Goal: Find specific page/section: Find specific page/section

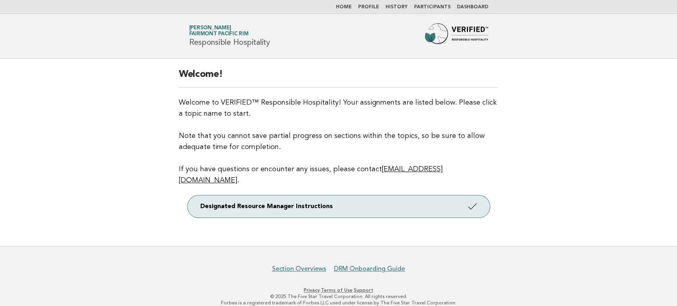
click at [434, 6] on link "Participants" at bounding box center [432, 7] width 36 height 5
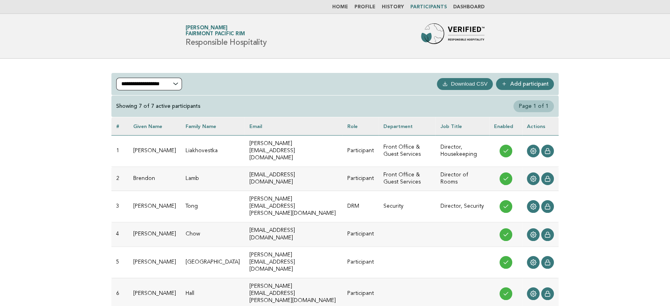
click at [146, 85] on select "**********" at bounding box center [149, 84] width 66 height 13
click at [119, 78] on select "**********" at bounding box center [149, 84] width 66 height 13
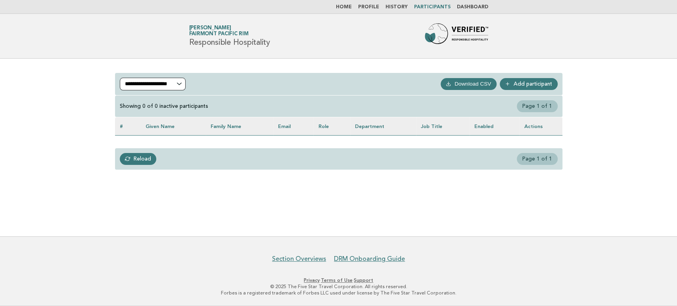
click at [165, 86] on select "**********" at bounding box center [153, 84] width 66 height 13
select select "***"
click at [120, 78] on select "**********" at bounding box center [153, 84] width 66 height 13
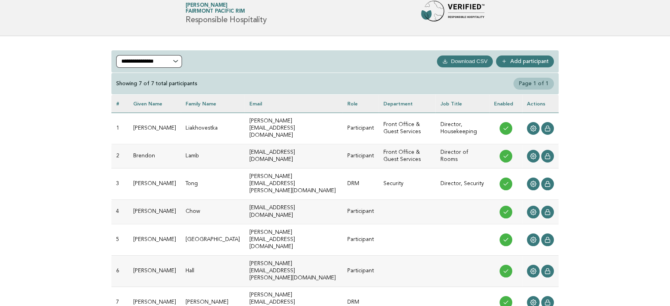
scroll to position [44, 0]
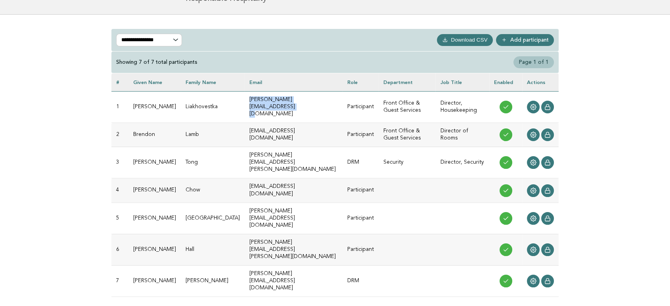
drag, startPoint x: 310, startPoint y: 104, endPoint x: 227, endPoint y: 101, distance: 83.3
click at [245, 101] on td "anna.liakhovetska@fairmont.com" at bounding box center [294, 106] width 98 height 31
copy td "anna.liakhovetska@fairmont.com"
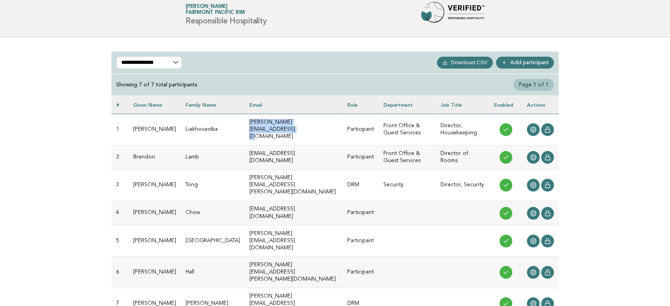
scroll to position [0, 0]
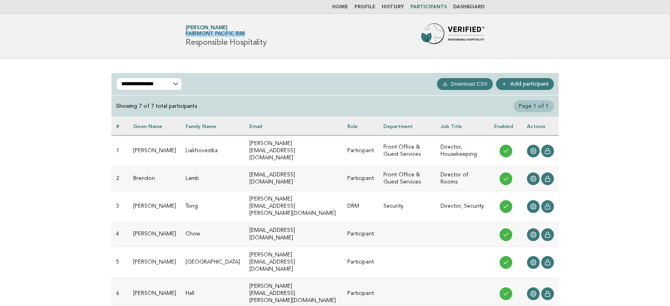
drag, startPoint x: 246, startPoint y: 36, endPoint x: 184, endPoint y: 33, distance: 61.9
click at [184, 33] on div "Forbes Travel Guide Shannon Richards Fairmont Pacific Rim Responsible Hospitali…" at bounding box center [334, 35] width 321 height 25
copy span "Fairmont Pacific Rim"
drag, startPoint x: 308, startPoint y: 146, endPoint x: 225, endPoint y: 142, distance: 82.6
click at [245, 142] on td "anna.liakhovetska@fairmont.com" at bounding box center [294, 150] width 98 height 31
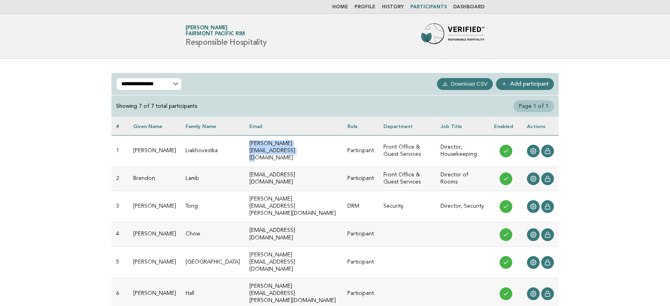
copy td "anna.liakhovetska@fairmont.com"
drag, startPoint x: 299, startPoint y: 172, endPoint x: 210, endPoint y: 172, distance: 88.8
click at [210, 172] on tr "2 Brendon Lamb brendon.lamb@fairmont.com Participant Front Office & Guest Servi…" at bounding box center [334, 179] width 447 height 24
copy tr "brendon.lamb@fairmont.com"
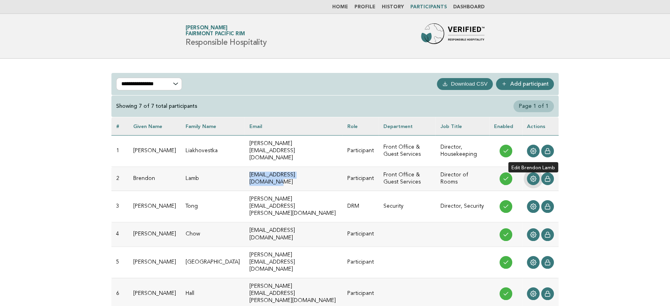
click at [533, 176] on icon at bounding box center [534, 179] width 6 height 6
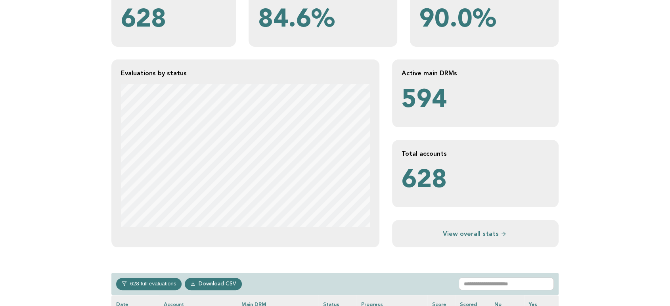
scroll to position [132, 0]
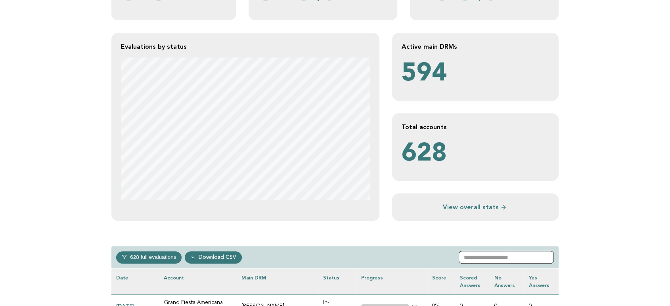
click at [528, 250] on input "text" at bounding box center [506, 257] width 95 height 13
paste input "**********"
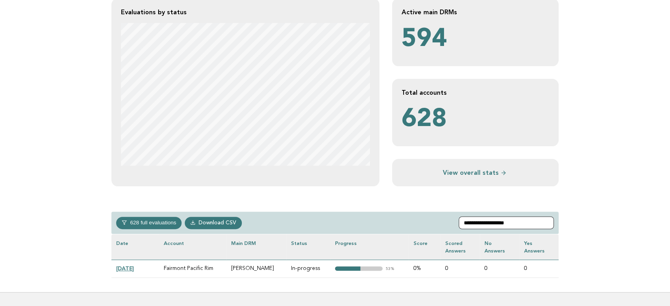
scroll to position [220, 0]
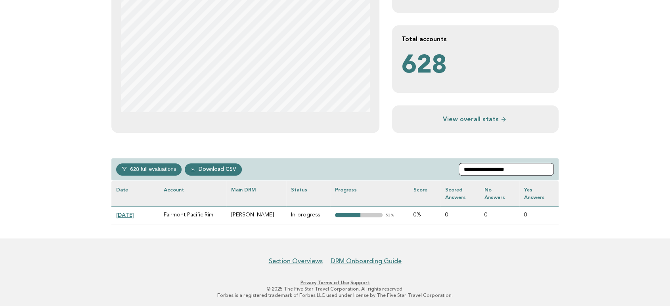
type input "**********"
drag, startPoint x: 140, startPoint y: 213, endPoint x: 225, endPoint y: 144, distance: 108.8
click at [134, 213] on link "2025-02-10" at bounding box center [125, 215] width 18 height 6
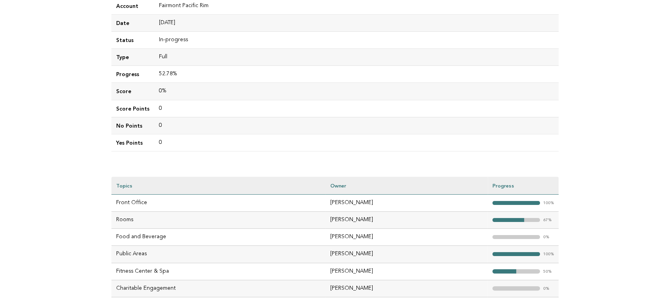
scroll to position [132, 0]
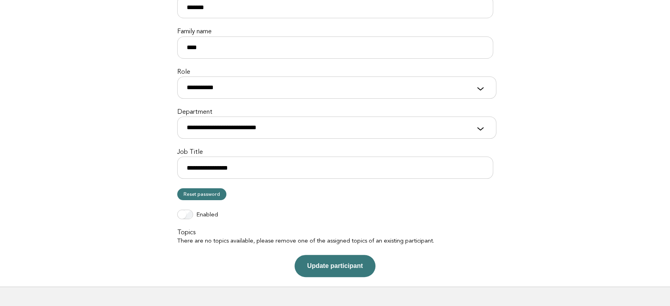
scroll to position [172, 0]
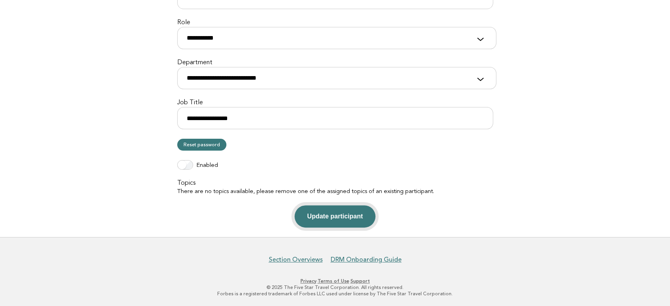
click at [323, 213] on button "Update participant" at bounding box center [335, 216] width 81 height 22
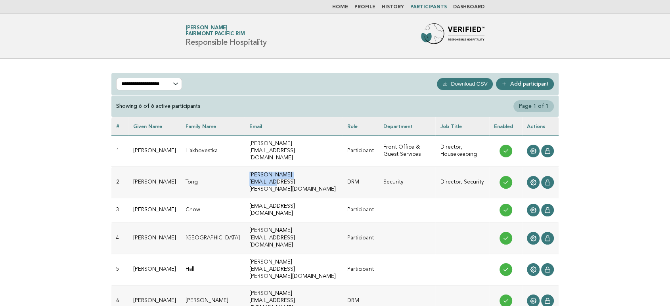
drag, startPoint x: 305, startPoint y: 169, endPoint x: 196, endPoint y: 169, distance: 108.6
click at [196, 169] on tr "2 Eric Tong eric.tong@fairmont.com DRM Security Director, Security" at bounding box center [334, 182] width 447 height 31
copy tr "eric.tong@fairmont.com"
drag, startPoint x: 306, startPoint y: 195, endPoint x: 221, endPoint y: 196, distance: 84.9
click at [221, 198] on tr "3 Heather Chow heather.chow@fairmont.com Participant" at bounding box center [334, 210] width 447 height 24
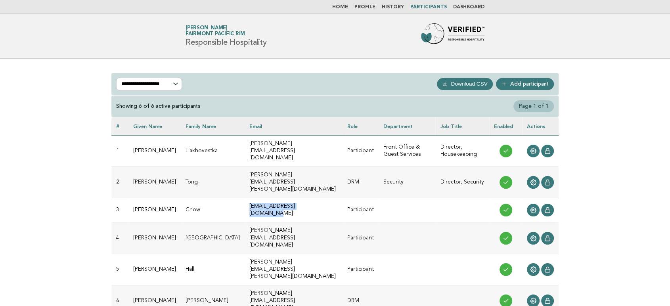
copy tr "heather.chow@fairmont.com"
drag, startPoint x: 300, startPoint y: 219, endPoint x: 226, endPoint y: 217, distance: 73.8
click at [245, 222] on td "jake.coventry@fairmont.com" at bounding box center [294, 237] width 98 height 31
copy td "jake.coventry@fairmont.com"
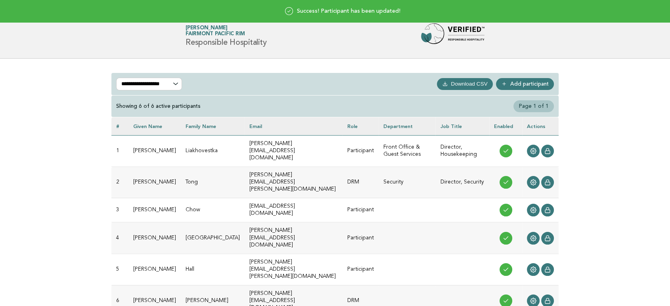
drag, startPoint x: 85, startPoint y: 136, endPoint x: 130, endPoint y: 145, distance: 46.4
click at [85, 136] on div "**********" at bounding box center [335, 212] width 670 height 307
drag, startPoint x: 215, startPoint y: 147, endPoint x: 132, endPoint y: 145, distance: 82.9
click at [132, 145] on tr "1 [PERSON_NAME] [PERSON_NAME][EMAIL_ADDRESS][DOMAIN_NAME] Participant Front Off…" at bounding box center [334, 150] width 447 height 31
copy tr "[PERSON_NAME]"
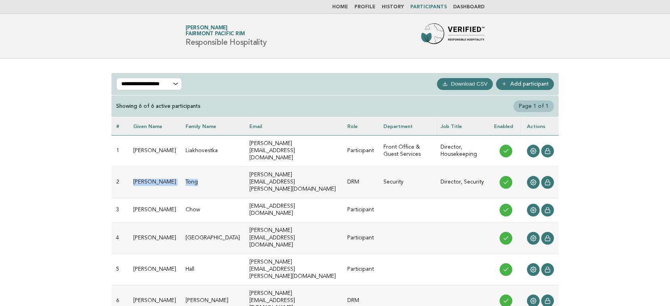
drag, startPoint x: 200, startPoint y: 172, endPoint x: 134, endPoint y: 169, distance: 66.7
click at [134, 169] on tr "2 [PERSON_NAME] [PERSON_NAME][EMAIL_ADDRESS][PERSON_NAME][DOMAIN_NAME] DRM Secu…" at bounding box center [334, 182] width 447 height 31
copy tr "[PERSON_NAME]"
drag, startPoint x: 158, startPoint y: 196, endPoint x: 134, endPoint y: 195, distance: 23.8
click at [134, 198] on td "Heather" at bounding box center [154, 210] width 52 height 24
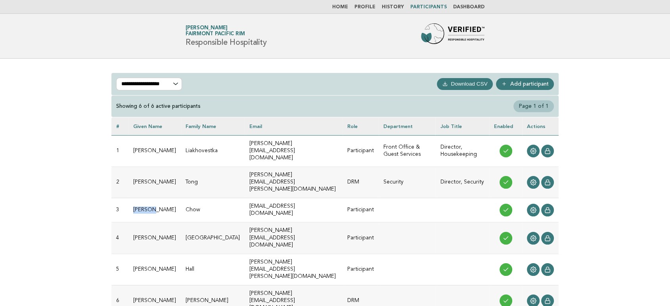
copy td "Heather"
drag, startPoint x: 203, startPoint y: 191, endPoint x: 179, endPoint y: 192, distance: 23.8
click at [181, 198] on td "Chow" at bounding box center [213, 210] width 64 height 24
copy td "Chow"
drag, startPoint x: 157, startPoint y: 219, endPoint x: 130, endPoint y: 218, distance: 26.6
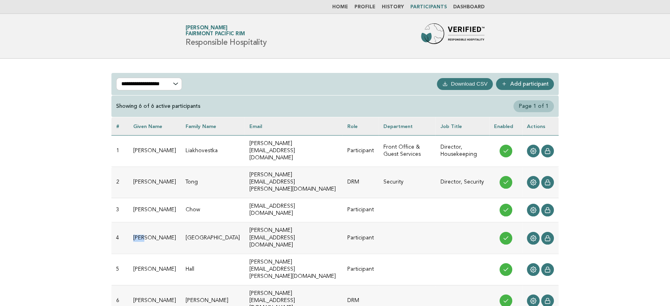
click at [130, 222] on td "Jake" at bounding box center [154, 237] width 52 height 31
copy td "Jake"
drag, startPoint x: 211, startPoint y: 218, endPoint x: 179, endPoint y: 218, distance: 32.5
click at [181, 222] on td "Coventry" at bounding box center [213, 237] width 64 height 31
copy td "Coventry"
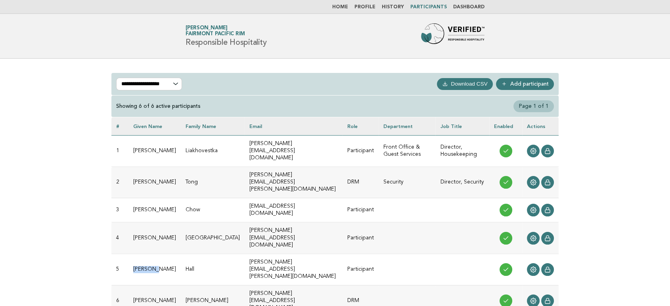
drag, startPoint x: 159, startPoint y: 239, endPoint x: 119, endPoint y: 239, distance: 40.0
click at [119, 254] on tr "5 Nicholas Hall nicholas.hall@fairmont.com Participant" at bounding box center [334, 269] width 447 height 31
copy tr "Nicholas"
drag, startPoint x: 202, startPoint y: 241, endPoint x: 179, endPoint y: 240, distance: 23.4
click at [181, 254] on td "Hall" at bounding box center [213, 269] width 64 height 31
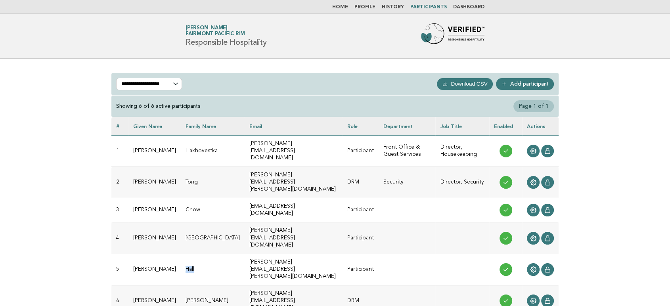
copy td "Hall"
drag, startPoint x: 76, startPoint y: 237, endPoint x: 133, endPoint y: 243, distance: 57.4
click at [76, 238] on div "**********" at bounding box center [335, 212] width 670 height 307
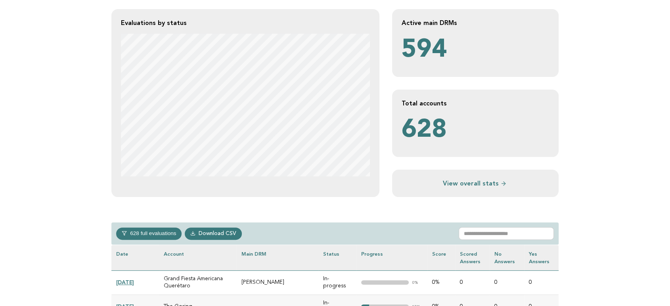
scroll to position [176, 0]
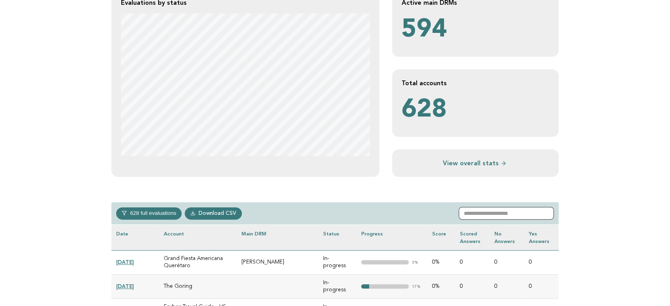
click at [494, 208] on input "text" at bounding box center [506, 213] width 95 height 13
paste input "**********"
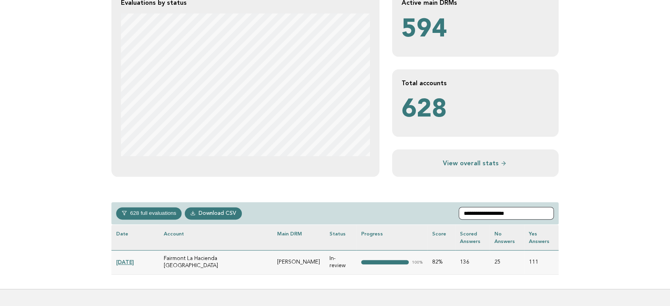
type input "**********"
click at [134, 250] on link "[DATE]" at bounding box center [125, 262] width 18 height 6
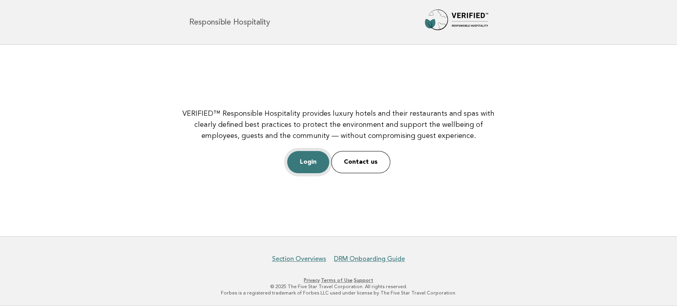
click at [324, 167] on link "Login" at bounding box center [308, 162] width 42 height 22
